Goal: Check status: Check status

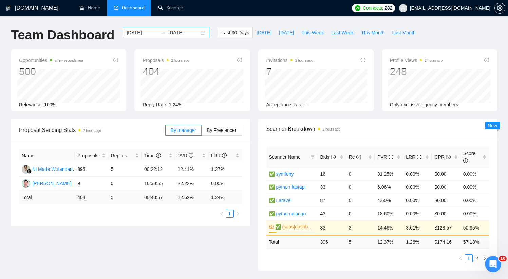
click at [179, 32] on input "2025-10-03" at bounding box center [183, 32] width 31 height 7
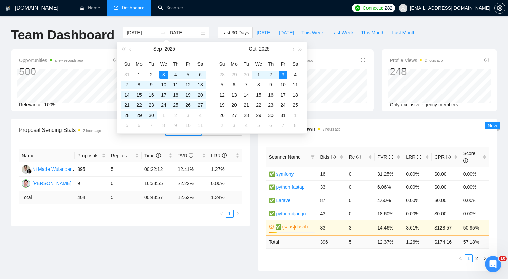
click at [434, 34] on div "Team Dashboard 2025-09-03 2025-10-03 Last 30 Days Today Yesterday This Week Las…" at bounding box center [254, 38] width 494 height 22
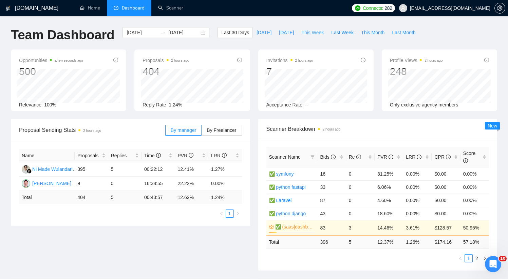
click at [307, 33] on span "This Week" at bounding box center [312, 32] width 22 height 7
type input "[DATE]"
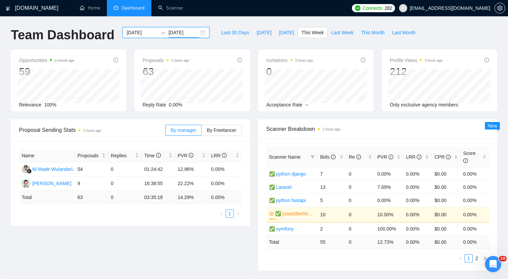
click at [193, 33] on input "2025-10-05" at bounding box center [183, 32] width 31 height 7
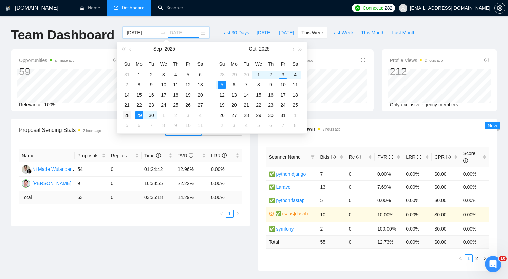
type input "2025-09-28"
click at [127, 115] on div "28" at bounding box center [127, 115] width 8 height 8
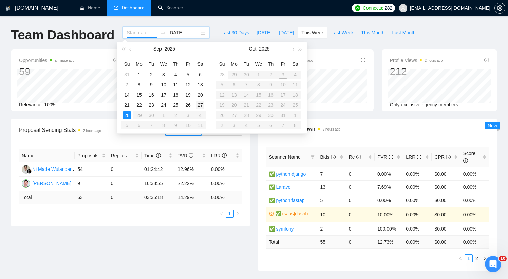
type input "[DATE]"
type input "2025-09-23"
type input "[DATE]"
type input "2025-09-26"
type input "2025-09-24"
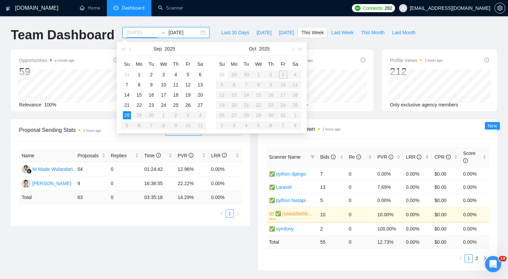
click at [129, 115] on div "28" at bounding box center [127, 115] width 8 height 8
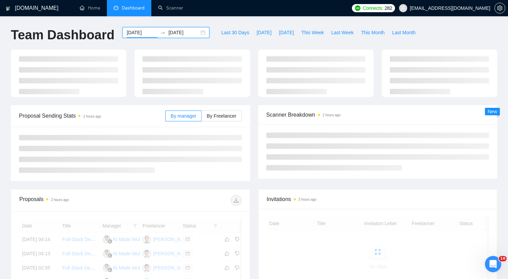
click at [157, 32] on div at bounding box center [162, 32] width 11 height 5
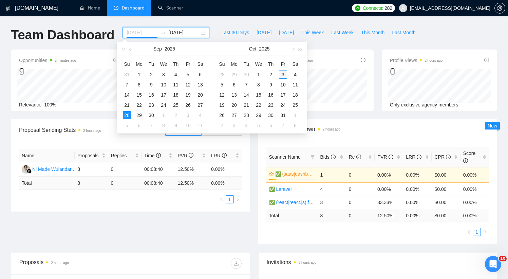
type input "[DATE]"
click at [283, 74] on div "3" at bounding box center [283, 75] width 8 height 8
type input "2025-10-04"
click at [284, 71] on div "3" at bounding box center [283, 75] width 8 height 8
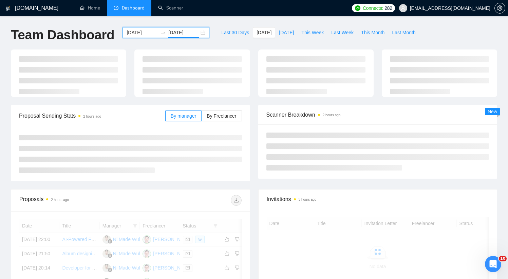
click at [173, 34] on input "[DATE]" at bounding box center [183, 32] width 31 height 7
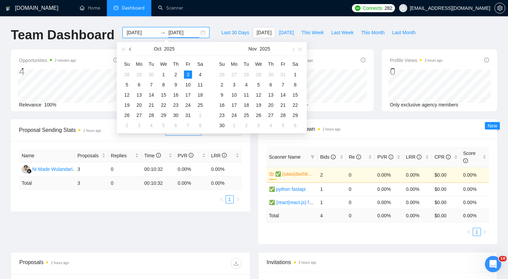
click at [130, 49] on span "button" at bounding box center [130, 49] width 3 height 3
type input "2025-09-28"
click at [130, 114] on div "28" at bounding box center [127, 115] width 8 height 8
click at [171, 38] on div "2025-09-28" at bounding box center [166, 32] width 87 height 11
click at [173, 34] on input "2025-09-28" at bounding box center [183, 32] width 31 height 7
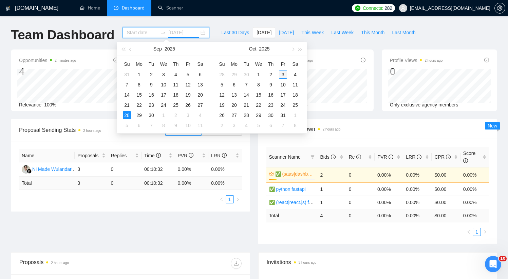
type input "[DATE]"
click at [282, 74] on div "3" at bounding box center [283, 75] width 8 height 8
type input "[DATE]"
type input "2025-10-01"
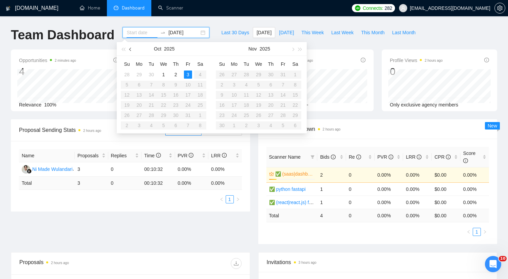
click at [128, 49] on button "button" at bounding box center [130, 49] width 7 height 14
type input "2025-09-30"
type input "2025-09-28"
click at [126, 115] on div "28" at bounding box center [127, 115] width 8 height 8
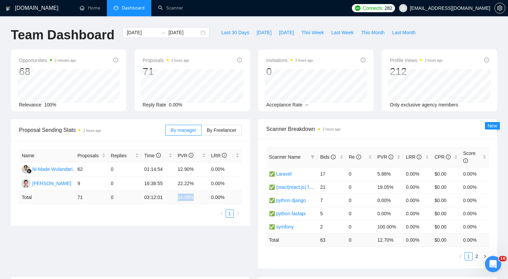
drag, startPoint x: 178, startPoint y: 198, endPoint x: 195, endPoint y: 197, distance: 17.7
click at [195, 197] on td "14.08 %" at bounding box center [191, 197] width 33 height 13
drag, startPoint x: 194, startPoint y: 184, endPoint x: 175, endPoint y: 180, distance: 19.3
click at [174, 184] on tr "Evgeny Pinigin 9 0 16:38:55 22.22% 0.00%" at bounding box center [130, 184] width 223 height 14
drag, startPoint x: 179, startPoint y: 171, endPoint x: 197, endPoint y: 183, distance: 21.7
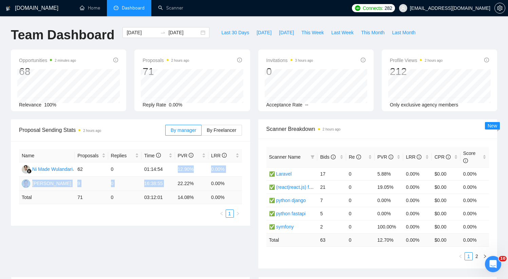
click at [196, 178] on tbody "Ni Made Wulandari 62 0 01:14:54 12.90% 0.00% Evgeny Pinigin 9 0 16:38:55 22.22%…" at bounding box center [130, 177] width 223 height 29
drag, startPoint x: 197, startPoint y: 185, endPoint x: 172, endPoint y: 186, distance: 24.5
click at [172, 186] on tr "Evgeny Pinigin 9 0 16:38:55 22.22% 0.00%" at bounding box center [130, 184] width 223 height 14
drag, startPoint x: 179, startPoint y: 195, endPoint x: 198, endPoint y: 198, distance: 19.5
click at [198, 197] on td "14.08 %" at bounding box center [191, 197] width 33 height 13
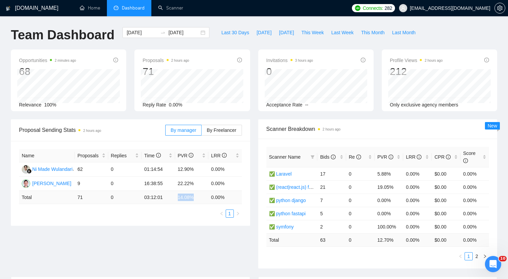
click at [199, 199] on td "14.08 %" at bounding box center [191, 197] width 33 height 13
drag, startPoint x: 182, startPoint y: 201, endPoint x: 171, endPoint y: 201, distance: 10.2
click at [171, 201] on tr "Total 71 0 03:12:01 14.08 % 0.00 %" at bounding box center [130, 197] width 223 height 13
drag, startPoint x: 174, startPoint y: 200, endPoint x: 180, endPoint y: 199, distance: 5.1
click at [178, 200] on tr "Total 71 0 03:12:01 14.08 % 0.00 %" at bounding box center [130, 197] width 223 height 13
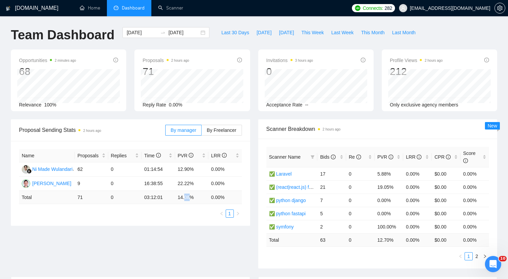
drag, startPoint x: 187, startPoint y: 199, endPoint x: 192, endPoint y: 199, distance: 5.8
click at [191, 199] on td "14.08 %" at bounding box center [191, 197] width 33 height 13
drag, startPoint x: 196, startPoint y: 199, endPoint x: 205, endPoint y: 194, distance: 10.2
click at [196, 199] on td "14.08 %" at bounding box center [191, 197] width 33 height 13
drag, startPoint x: 183, startPoint y: 169, endPoint x: 222, endPoint y: 172, distance: 38.4
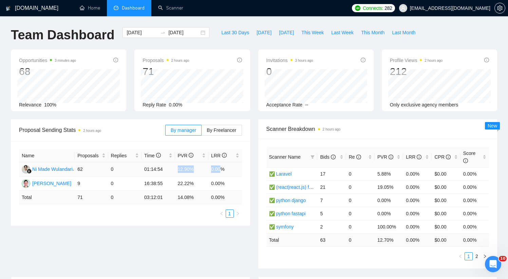
click at [222, 172] on tr "Ni Made Wulandari 62 0 01:14:54 12.90% 0.00%" at bounding box center [130, 170] width 223 height 14
click at [226, 169] on td "0.00%" at bounding box center [225, 170] width 34 height 14
click at [26, 12] on h1 "[DOMAIN_NAME]" at bounding box center [36, 8] width 43 height 16
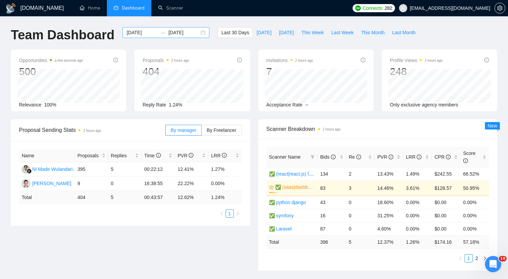
click at [147, 35] on input "[DATE]" at bounding box center [142, 32] width 31 height 7
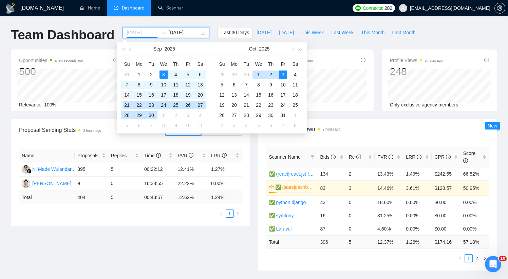
type input "2025-09-14"
click at [126, 95] on div "14" at bounding box center [127, 95] width 8 height 8
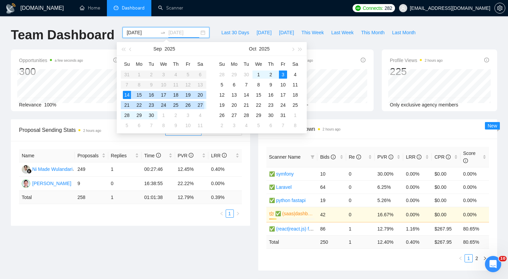
click at [198, 104] on div "27" at bounding box center [200, 105] width 8 height 8
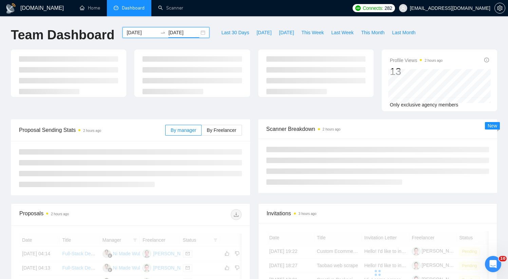
click at [216, 20] on div "GigRadar.io Home Dashboard Scanner Connects: 282 evgeny.pinigin@zimalab.com Tea…" at bounding box center [254, 236] width 508 height 472
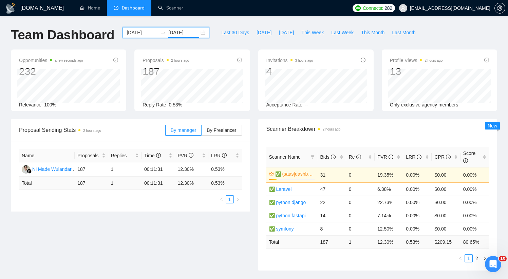
click at [168, 32] on input "2025-09-27" at bounding box center [183, 32] width 31 height 7
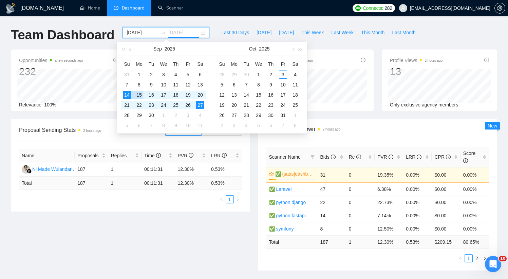
type input "2025-09-14"
drag, startPoint x: 129, startPoint y: 95, endPoint x: 136, endPoint y: 95, distance: 7.5
click at [128, 95] on div "14" at bounding box center [127, 95] width 8 height 8
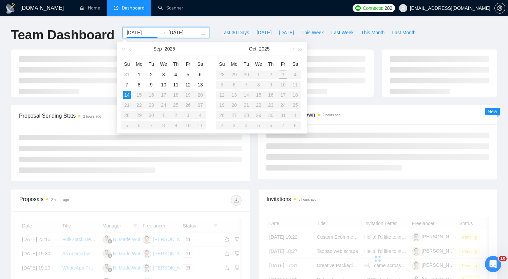
click at [201, 95] on table "Su Mo Tu We Th Fr Sa 31 1 2 3 4 5 6 7 8 9 10 11 12 13 14 15 16 17 18 19 20 21 2…" at bounding box center [164, 95] width 86 height 72
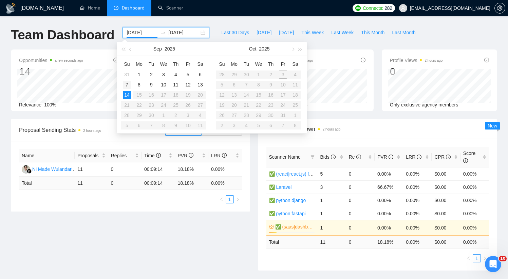
type input "[DATE]"
click at [127, 85] on div "7" at bounding box center [127, 85] width 8 height 8
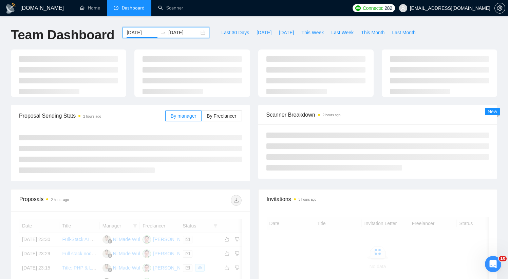
click at [184, 33] on input "2025-09-14" at bounding box center [183, 32] width 31 height 7
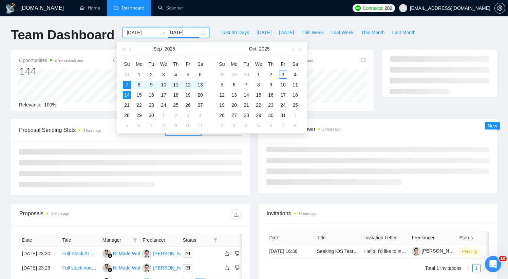
type input "[DATE]"
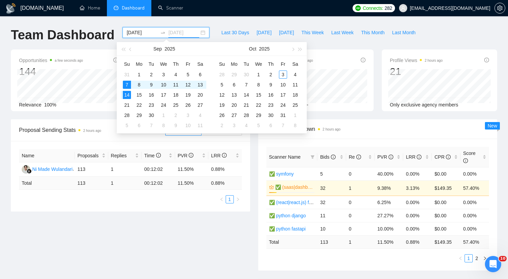
click at [126, 85] on div "7" at bounding box center [127, 85] width 8 height 8
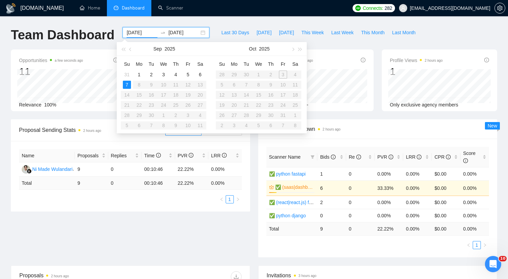
click at [203, 85] on table "Su Mo Tu We Th Fr Sa 31 1 2 3 4 5 6 7 8 9 10 11 12 13 14 15 16 17 18 19 20 21 2…" at bounding box center [164, 95] width 86 height 72
type input "[DATE]"
click at [178, 31] on input "[DATE]" at bounding box center [183, 32] width 31 height 7
type input "[DATE]"
click at [198, 85] on div "13" at bounding box center [200, 85] width 8 height 8
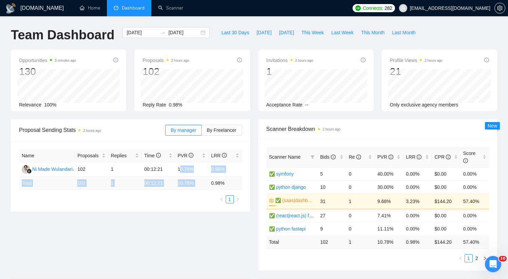
drag, startPoint x: 182, startPoint y: 170, endPoint x: 236, endPoint y: 178, distance: 55.0
click at [234, 179] on table "Name Proposals Replies Time PVR LRR Ni Made Wulandari 102 1 00:12:21 10.78% 0.9…" at bounding box center [130, 169] width 223 height 41
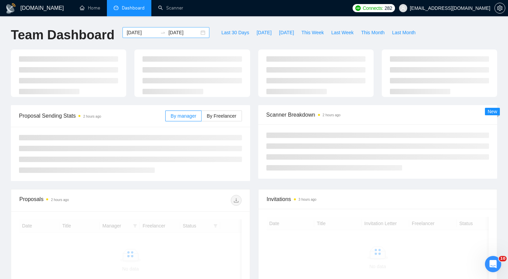
click at [168, 35] on input "[DATE]" at bounding box center [183, 32] width 31 height 7
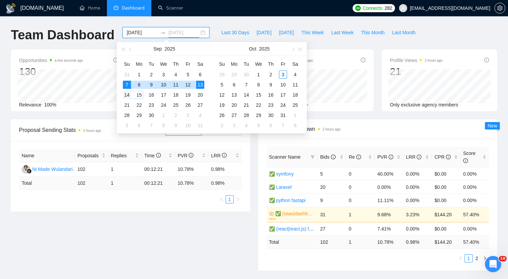
type input "[DATE]"
click at [127, 95] on div "14" at bounding box center [127, 95] width 8 height 8
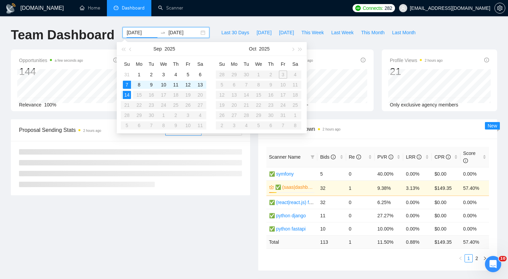
drag, startPoint x: 201, startPoint y: 93, endPoint x: 180, endPoint y: 91, distance: 21.1
click at [200, 93] on table "Su Mo Tu We Th Fr Sa 31 1 2 3 4 5 6 7 8 9 10 11 12 13 14 15 16 17 18 19 20 21 2…" at bounding box center [164, 95] width 86 height 72
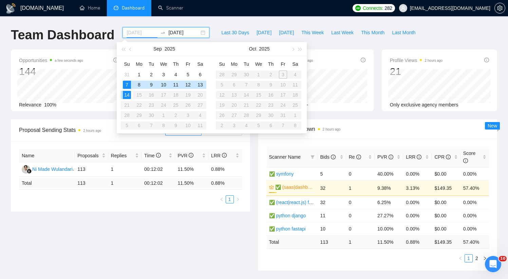
click at [124, 87] on div "7" at bounding box center [127, 85] width 8 height 8
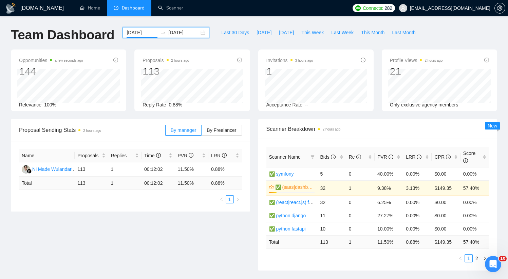
click at [143, 31] on input "[DATE]" at bounding box center [142, 32] width 31 height 7
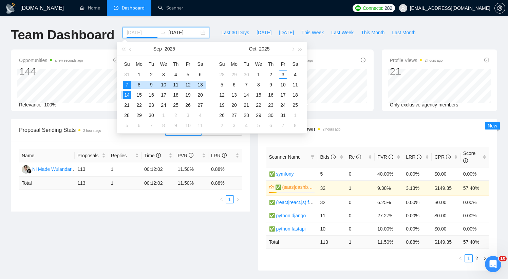
type input "[DATE]"
click at [127, 96] on div "14" at bounding box center [127, 95] width 8 height 8
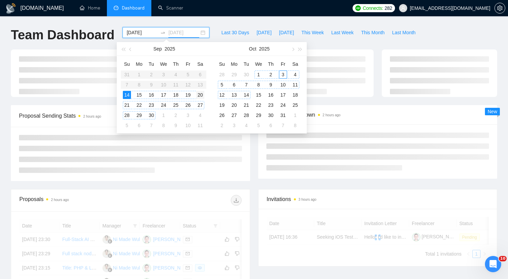
type input "2025-09-20"
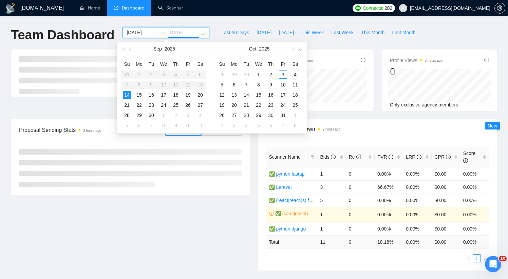
click at [198, 95] on div "20" at bounding box center [200, 95] width 8 height 8
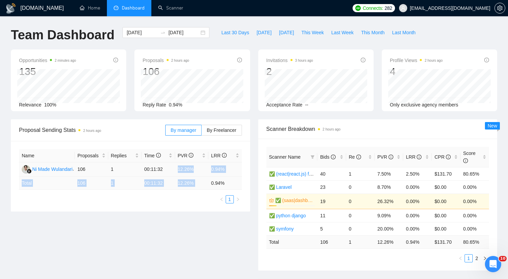
drag, startPoint x: 176, startPoint y: 168, endPoint x: 238, endPoint y: 175, distance: 61.8
click at [223, 176] on table "Name Proposals Replies Time PVR LRR Ni Made Wulandari 106 1 00:11:32 12.26% 0.9…" at bounding box center [130, 169] width 223 height 41
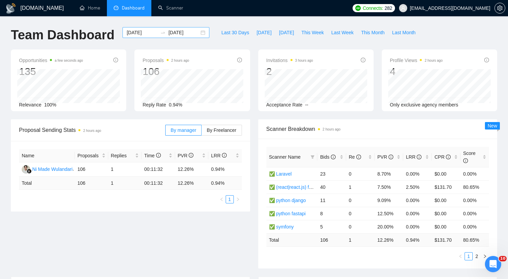
click at [175, 35] on input "[DATE]" at bounding box center [183, 32] width 31 height 7
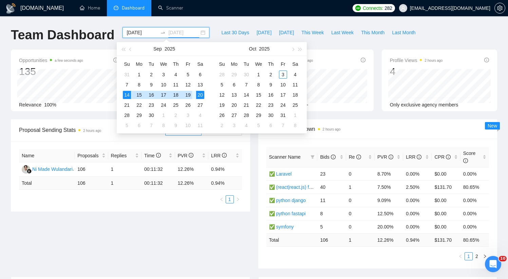
type input "[DATE]"
click at [200, 93] on div "20" at bounding box center [200, 95] width 8 height 8
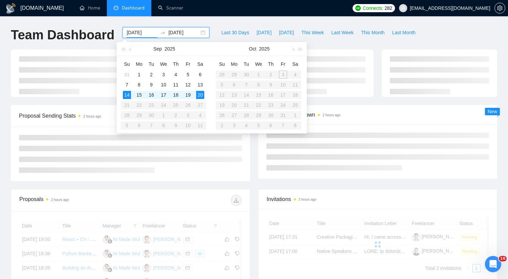
click at [128, 104] on table "Su Mo Tu We Th Fr Sa 31 1 2 3 4 5 6 7 8 9 10 11 12 13 14 15 16 17 18 19 20 21 2…" at bounding box center [164, 95] width 86 height 72
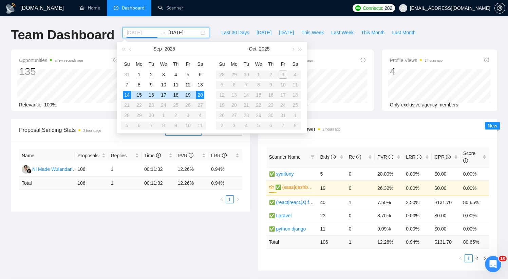
click at [126, 97] on div "14" at bounding box center [127, 95] width 8 height 8
click at [150, 31] on input "2025-09-14" at bounding box center [142, 32] width 31 height 7
type input "2025-09-21"
click at [127, 105] on div "21" at bounding box center [127, 105] width 8 height 8
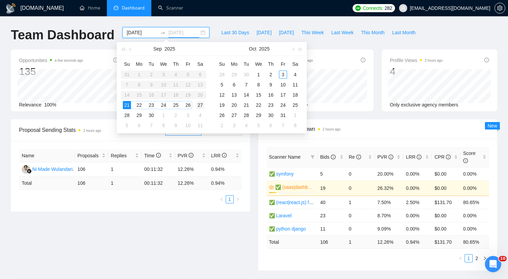
type input "2025-09-27"
click at [197, 105] on div "27" at bounding box center [200, 105] width 8 height 8
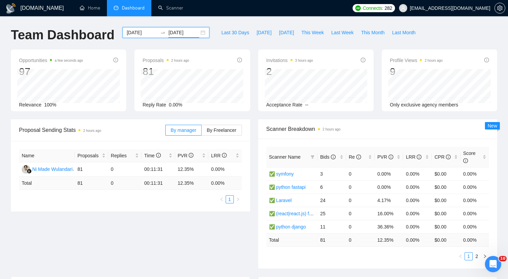
click at [264, 19] on div "GigRadar.io Home Dashboard Scanner Connects: 282 evgeny.pinigin@zimalab.com Tea…" at bounding box center [254, 272] width 508 height 545
click at [220, 18] on div "GigRadar.io Home Dashboard Scanner Connects: 282 evgeny.pinigin@zimalab.com Tea…" at bounding box center [254, 272] width 508 height 545
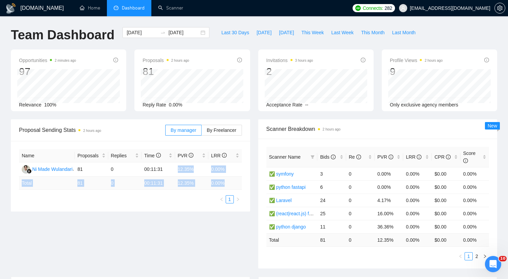
drag, startPoint x: 179, startPoint y: 170, endPoint x: 244, endPoint y: 165, distance: 65.4
click at [232, 184] on table "Name Proposals Replies Time PVR LRR Ni Made Wulandari 81 0 00:11:31 12.35% 0.00…" at bounding box center [130, 169] width 223 height 41
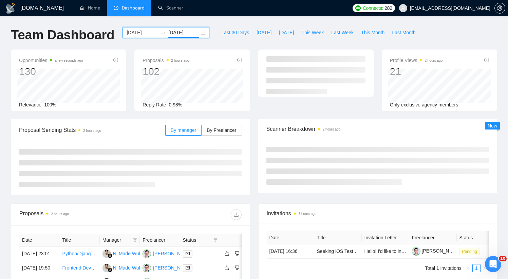
click at [185, 33] on input "[DATE]" at bounding box center [183, 32] width 31 height 7
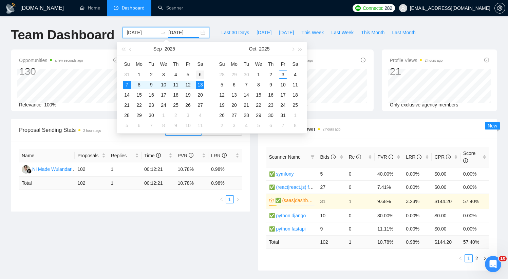
type input "[DATE]"
click at [201, 74] on div "6" at bounding box center [200, 75] width 8 height 8
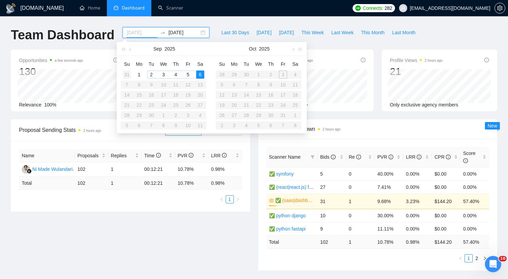
type input "[DATE]"
click at [126, 74] on div "31" at bounding box center [127, 75] width 8 height 8
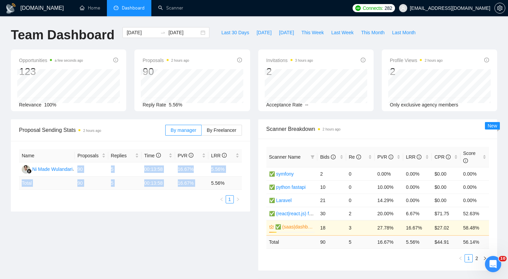
drag, startPoint x: 78, startPoint y: 169, endPoint x: 232, endPoint y: 177, distance: 154.0
click at [231, 177] on table "Name Proposals Replies Time PVR LRR Ni Made Wulandari 90 5 00:13:58 16.67% 5.56…" at bounding box center [130, 169] width 223 height 41
drag, startPoint x: 229, startPoint y: 182, endPoint x: 209, endPoint y: 168, distance: 24.2
click at [209, 168] on table "Name Proposals Replies Time PVR LRR Ni Made Wulandari 90 5 00:13:58 16.67% 5.56…" at bounding box center [130, 169] width 223 height 41
drag, startPoint x: 174, startPoint y: 171, endPoint x: 229, endPoint y: 183, distance: 56.2
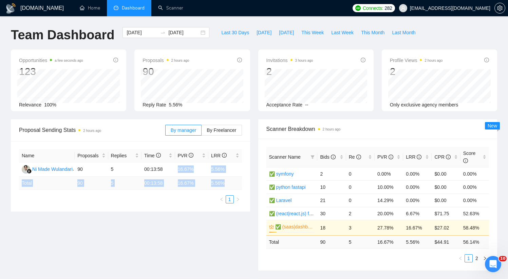
click at [227, 183] on table "Name Proposals Replies Time PVR LRR Ni Made Wulandari 90 5 00:13:58 16.67% 5.56…" at bounding box center [130, 169] width 223 height 41
drag, startPoint x: 230, startPoint y: 182, endPoint x: 405, endPoint y: 2, distance: 250.8
click at [254, 51] on div "Invitations 3 hours ago 2 [DATE] [DATE] 0 Acceptance Rate --" at bounding box center [316, 81] width 124 height 62
click at [174, 30] on input "[DATE]" at bounding box center [183, 32] width 31 height 7
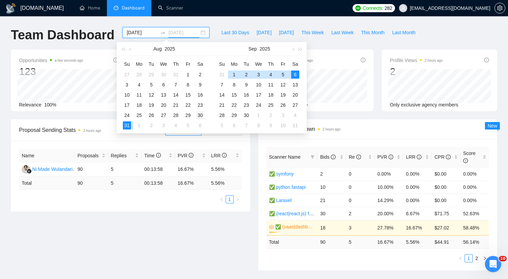
type input "[DATE]"
click at [200, 115] on div "30" at bounding box center [200, 115] width 8 height 8
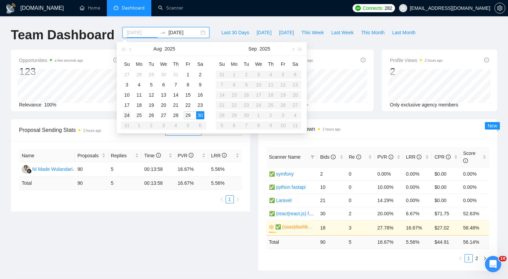
type input "[DATE]"
click at [125, 115] on div "24" at bounding box center [127, 115] width 8 height 8
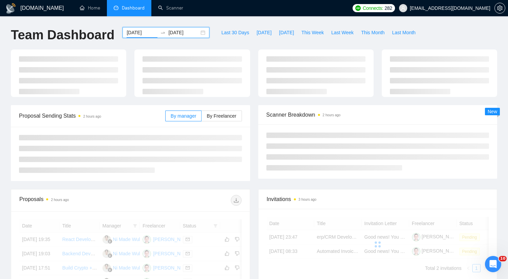
click at [204, 16] on ul "Home Dashboard Scanner" at bounding box center [210, 8] width 278 height 16
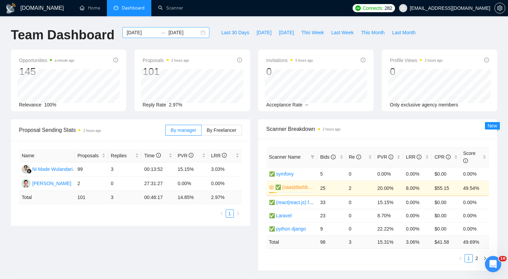
click at [168, 33] on input "[DATE]" at bounding box center [183, 32] width 31 height 7
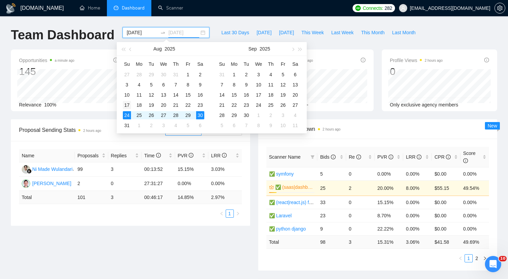
type input "[DATE]"
click at [127, 107] on div "17" at bounding box center [127, 105] width 8 height 8
type input "[DATE]"
click at [198, 106] on table "Su Mo Tu We Th Fr Sa 27 28 29 30 31 1 2 3 4 5 6 7 8 9 10 11 12 13 14 15 16 17 1…" at bounding box center [164, 95] width 86 height 72
type input "[DATE]"
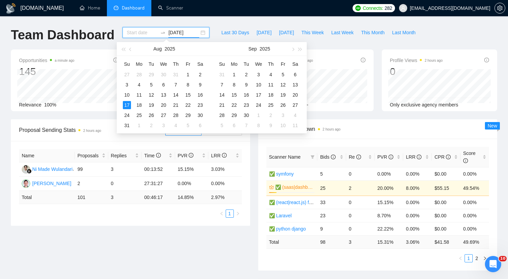
click at [192, 34] on input "[DATE]" at bounding box center [183, 32] width 31 height 7
type input "[DATE]"
click at [199, 106] on div "23" at bounding box center [200, 105] width 8 height 8
click at [127, 105] on div "17" at bounding box center [127, 105] width 8 height 8
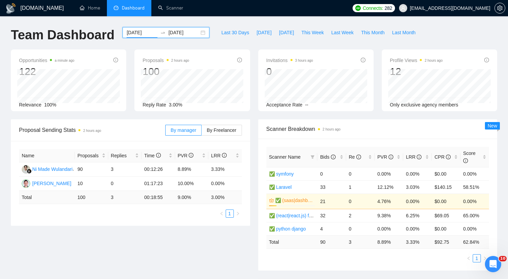
click at [196, 30] on div "[DATE] [DATE]" at bounding box center [166, 32] width 87 height 11
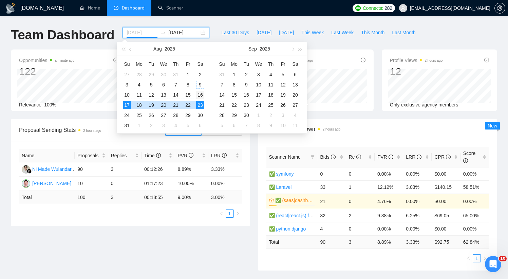
type input "[DATE]"
click at [201, 96] on div "16" at bounding box center [200, 95] width 8 height 8
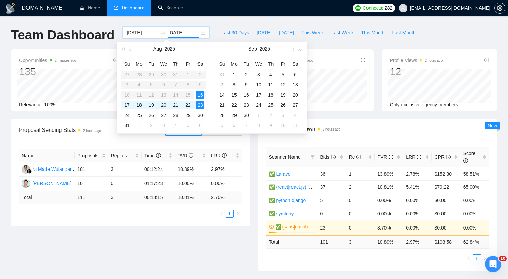
click at [195, 32] on div "[DATE] [DATE]" at bounding box center [166, 32] width 87 height 11
click at [201, 90] on td "16" at bounding box center [200, 95] width 12 height 10
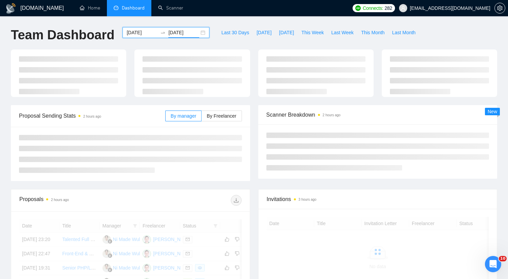
click at [180, 32] on input "[DATE]" at bounding box center [183, 32] width 31 height 7
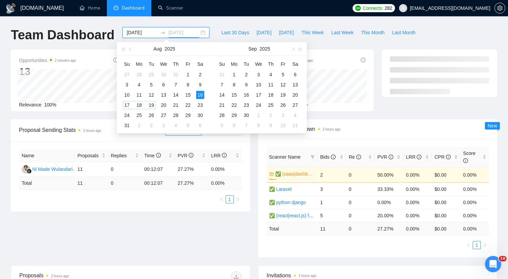
type input "[DATE]"
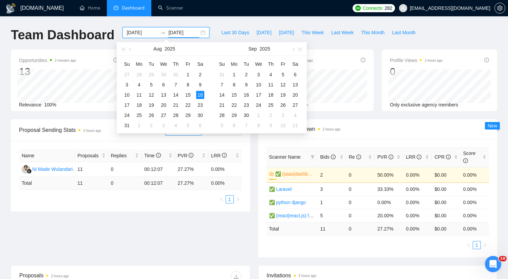
click at [145, 34] on input "[DATE]" at bounding box center [142, 32] width 31 height 7
type input "[DATE]"
click at [128, 94] on div "10" at bounding box center [127, 95] width 8 height 8
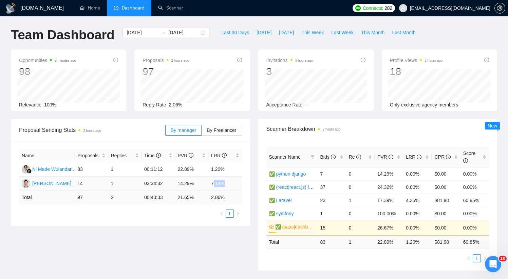
drag, startPoint x: 213, startPoint y: 184, endPoint x: 226, endPoint y: 184, distance: 13.2
click at [226, 184] on td "7.14%" at bounding box center [225, 184] width 34 height 14
drag, startPoint x: 227, startPoint y: 185, endPoint x: 210, endPoint y: 186, distance: 17.7
click at [210, 186] on td "7.14%" at bounding box center [225, 184] width 34 height 14
drag, startPoint x: 87, startPoint y: 183, endPoint x: 106, endPoint y: 183, distance: 18.7
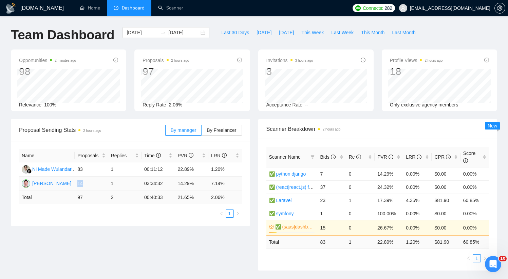
click at [103, 183] on td "14" at bounding box center [91, 184] width 33 height 14
drag, startPoint x: 128, startPoint y: 184, endPoint x: 198, endPoint y: 182, distance: 70.3
click at [191, 182] on tr "[PERSON_NAME] 14 1 03:34:32 14.29% 7.14%" at bounding box center [130, 184] width 223 height 14
drag, startPoint x: 228, startPoint y: 183, endPoint x: 75, endPoint y: 187, distance: 153.5
click at [75, 187] on tr "[PERSON_NAME] 14 1 03:34:32 14.29% 7.14%" at bounding box center [130, 184] width 223 height 14
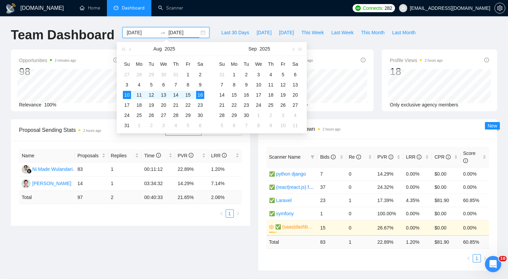
click at [174, 32] on input "[DATE]" at bounding box center [183, 32] width 31 height 7
type input "[DATE]"
click at [128, 85] on div "3" at bounding box center [127, 85] width 8 height 8
type input "[DATE]"
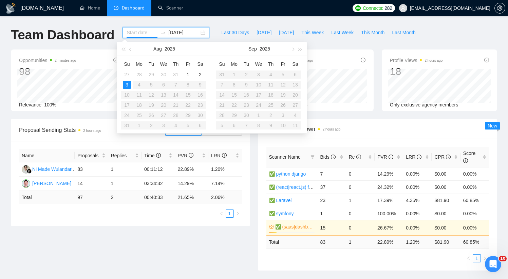
type input "[DATE]"
click at [195, 33] on div "[DATE]" at bounding box center [166, 32] width 87 height 11
drag, startPoint x: 199, startPoint y: 34, endPoint x: 193, endPoint y: 35, distance: 5.2
click at [198, 34] on div "[DATE]" at bounding box center [166, 32] width 87 height 11
type input "[DATE]"
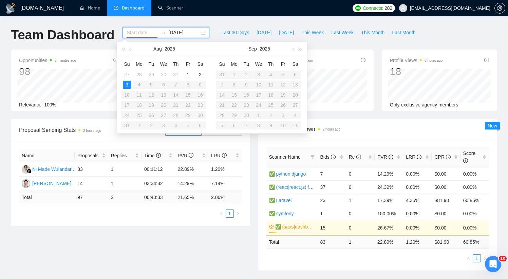
type input "[DATE]"
click at [200, 23] on div "[DOMAIN_NAME] Home Dashboard Scanner Connects: 282 [EMAIL_ADDRESS][DOMAIN_NAME]…" at bounding box center [254, 273] width 508 height 547
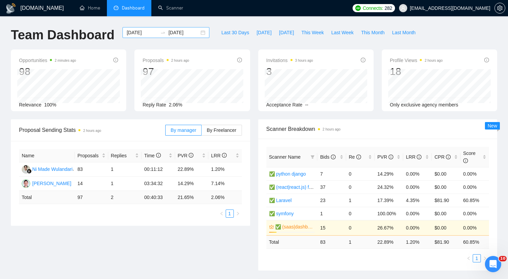
click at [198, 35] on div "[DATE] [DATE]" at bounding box center [166, 32] width 87 height 11
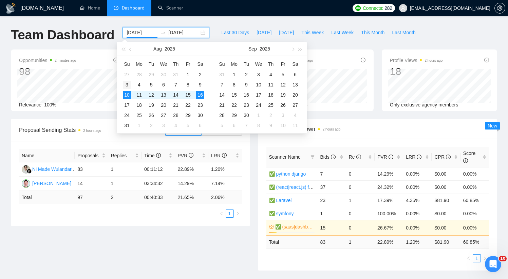
type input "[DATE]"
click at [128, 85] on div "3" at bounding box center [127, 85] width 8 height 8
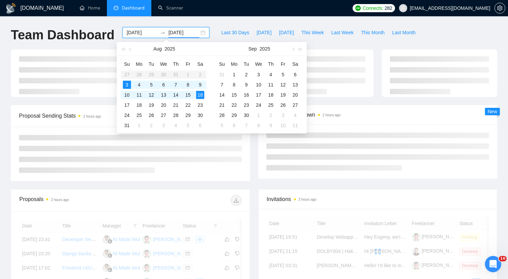
click at [214, 22] on div "[DOMAIN_NAME] Home Dashboard Scanner Connects: 282 [EMAIL_ADDRESS][DOMAIN_NAME]…" at bounding box center [254, 229] width 508 height 458
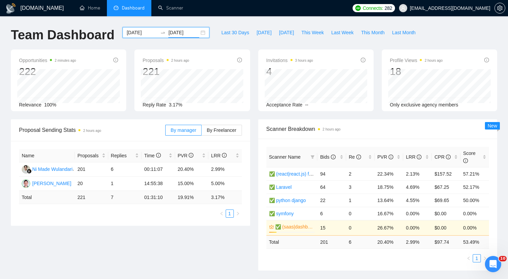
click at [168, 33] on input "[DATE]" at bounding box center [183, 32] width 31 height 7
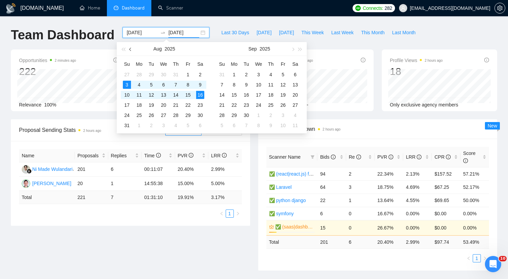
click at [131, 48] on span "button" at bounding box center [130, 49] width 3 height 3
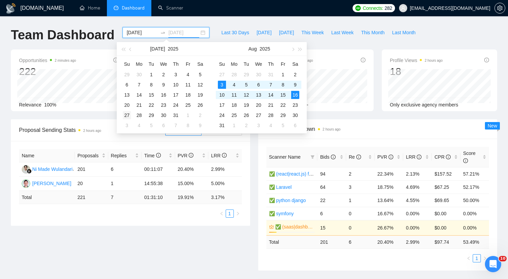
type input "[DATE]"
click at [126, 116] on div "27" at bounding box center [127, 115] width 8 height 8
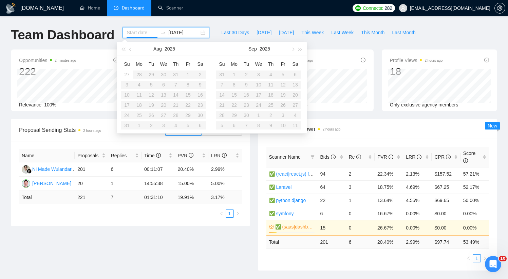
type input "[DATE]"
click at [201, 21] on div "[DOMAIN_NAME] Home Dashboard Scanner Connects: 282 [EMAIL_ADDRESS][DOMAIN_NAME]…" at bounding box center [254, 273] width 508 height 547
